Goal: Task Accomplishment & Management: Use online tool/utility

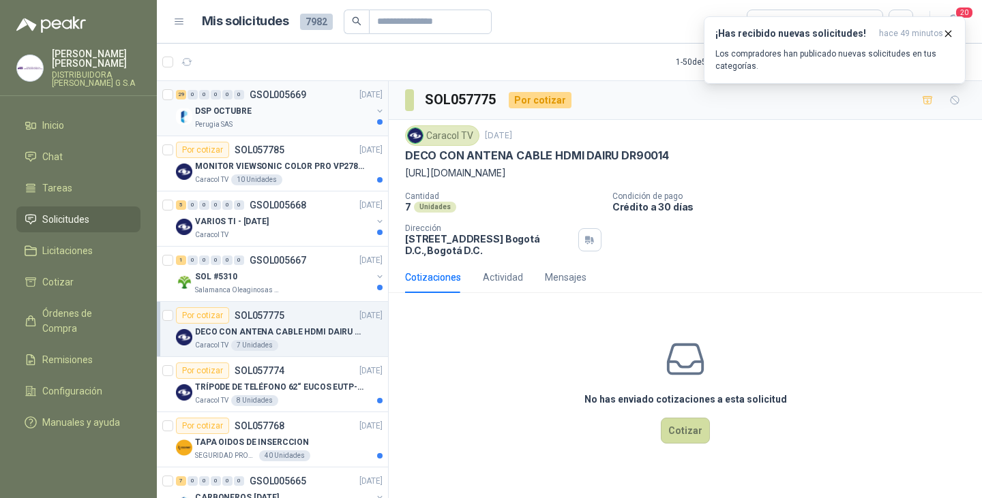
click at [291, 113] on div "DSP OCTUBRE" at bounding box center [283, 111] width 177 height 16
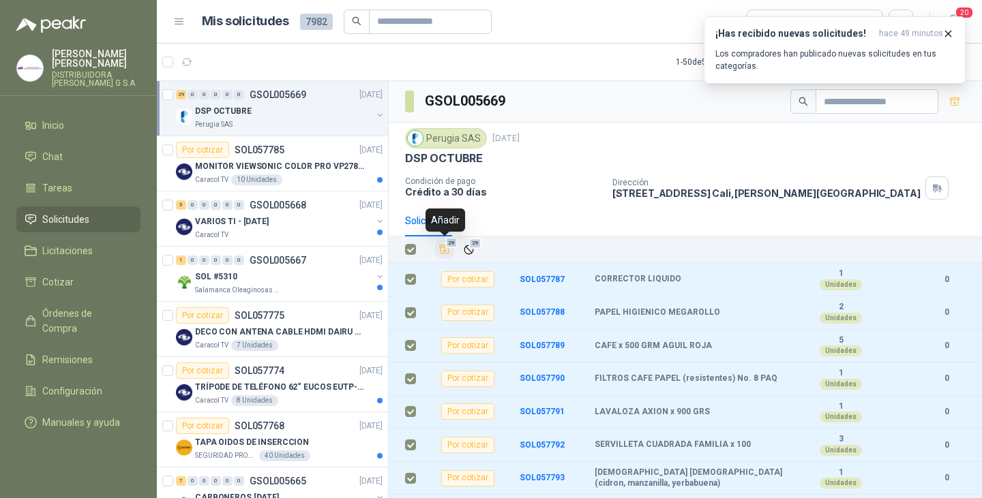
click at [445, 249] on icon "Añadir" at bounding box center [445, 249] width 10 height 9
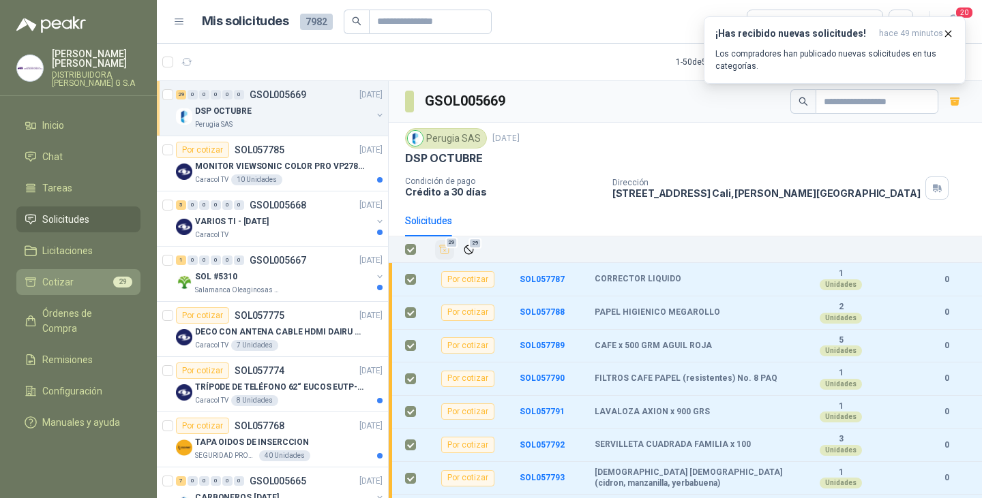
click at [56, 275] on span "Cotizar" at bounding box center [57, 282] width 31 height 15
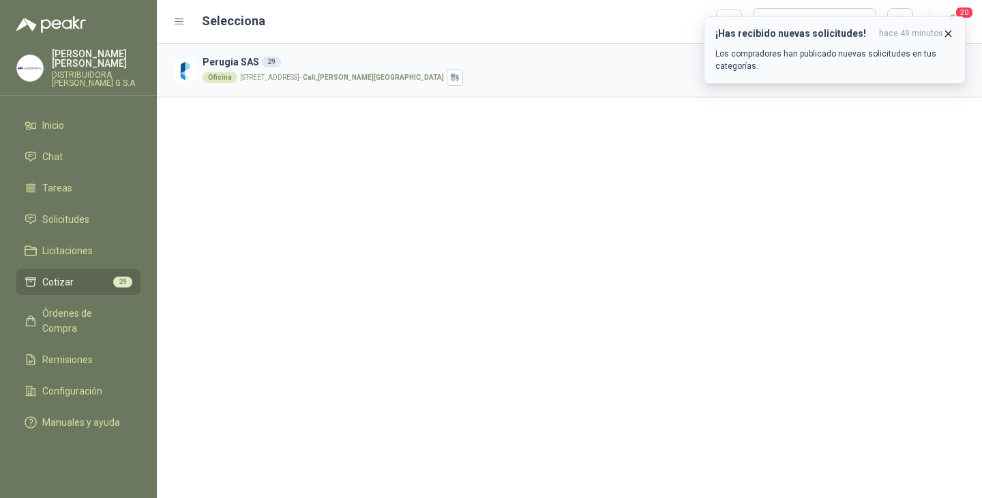
click at [949, 33] on icon "button" at bounding box center [948, 34] width 12 height 12
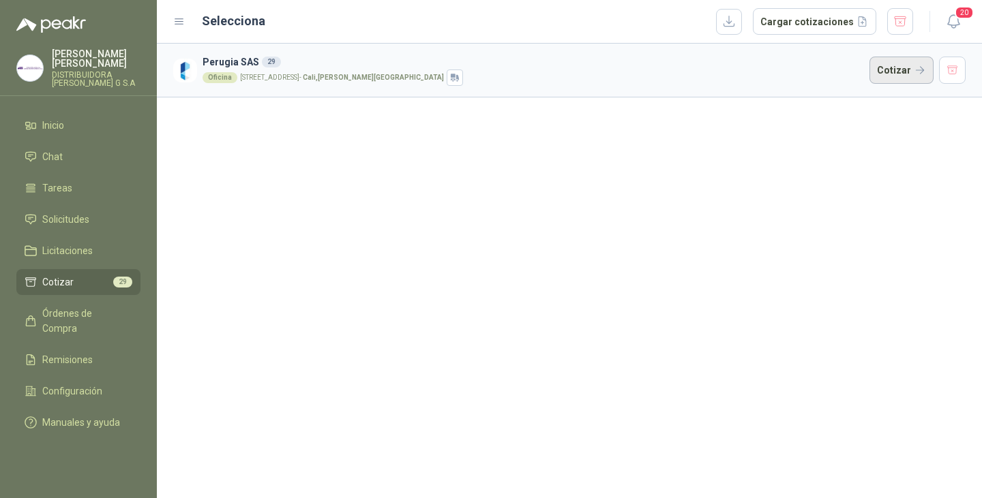
click at [895, 68] on button "Cotizar" at bounding box center [901, 70] width 64 height 27
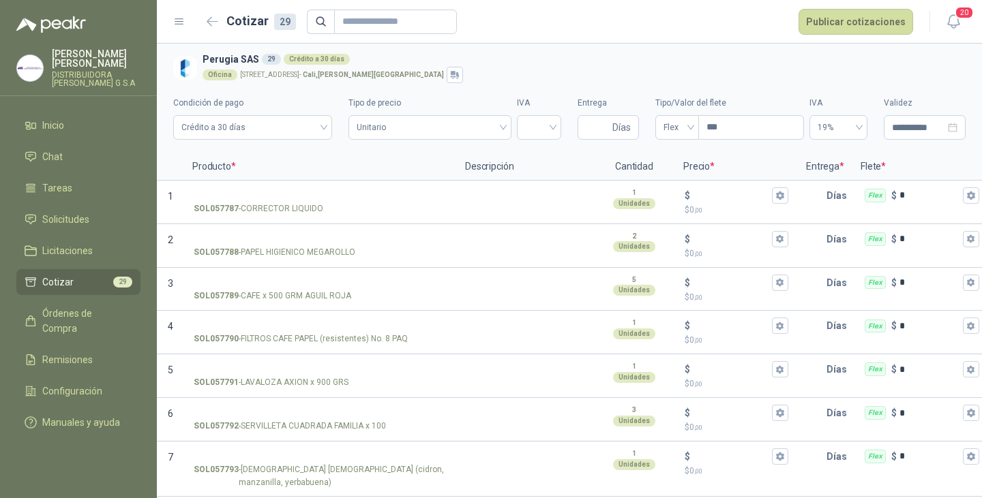
scroll to position [955, 0]
